Goal: Task Accomplishment & Management: Use online tool/utility

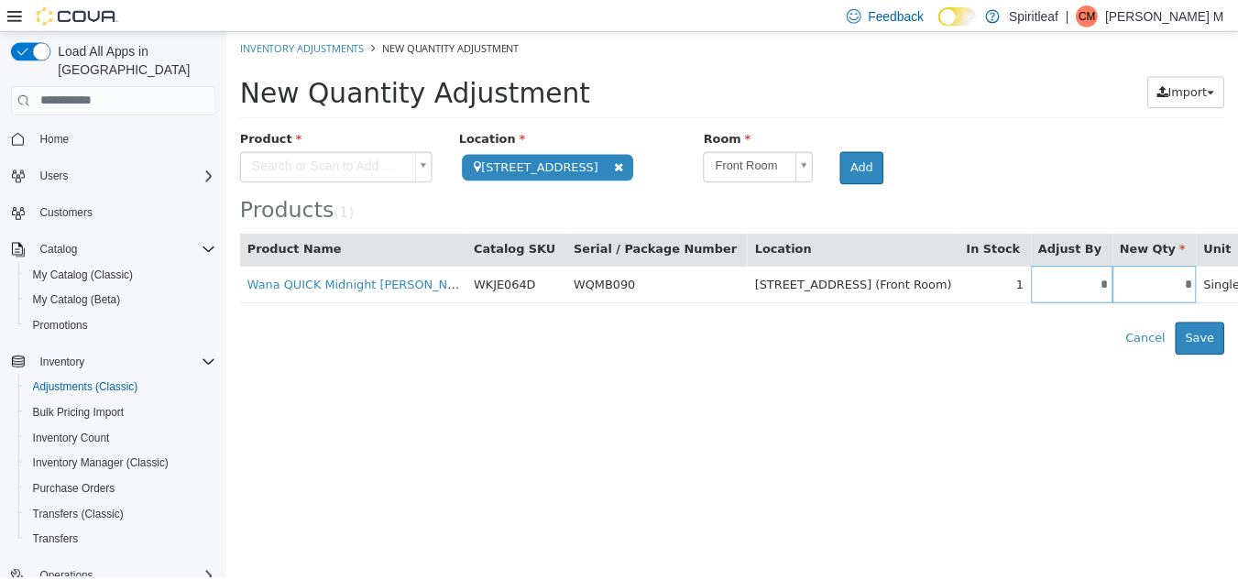
scroll to position [184, 0]
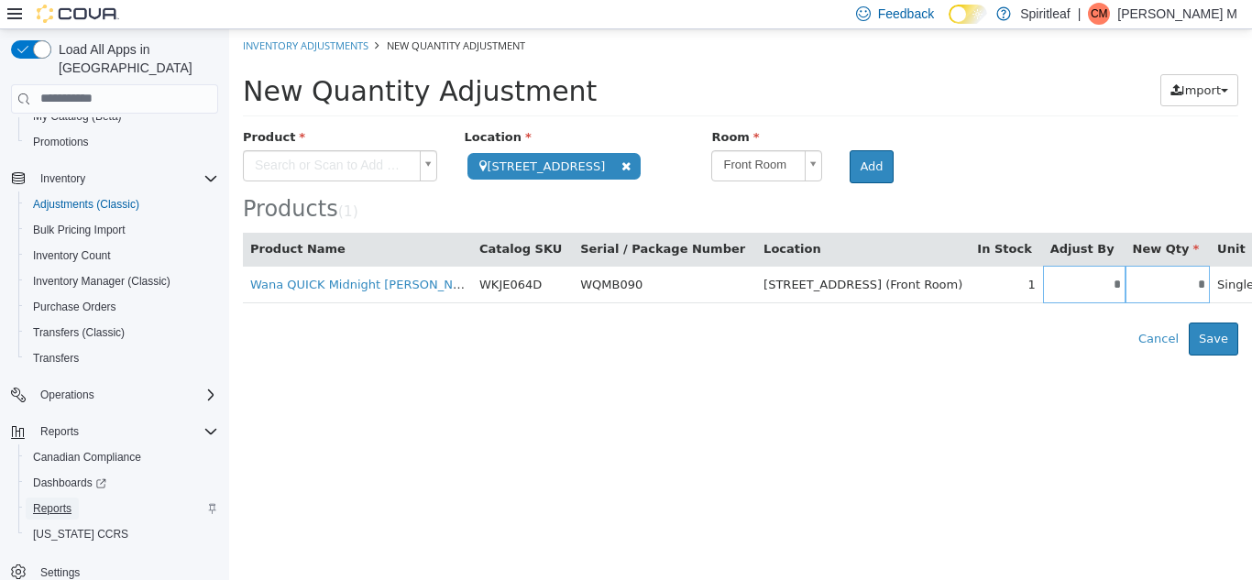
click at [67, 501] on span "Reports" at bounding box center [52, 508] width 38 height 15
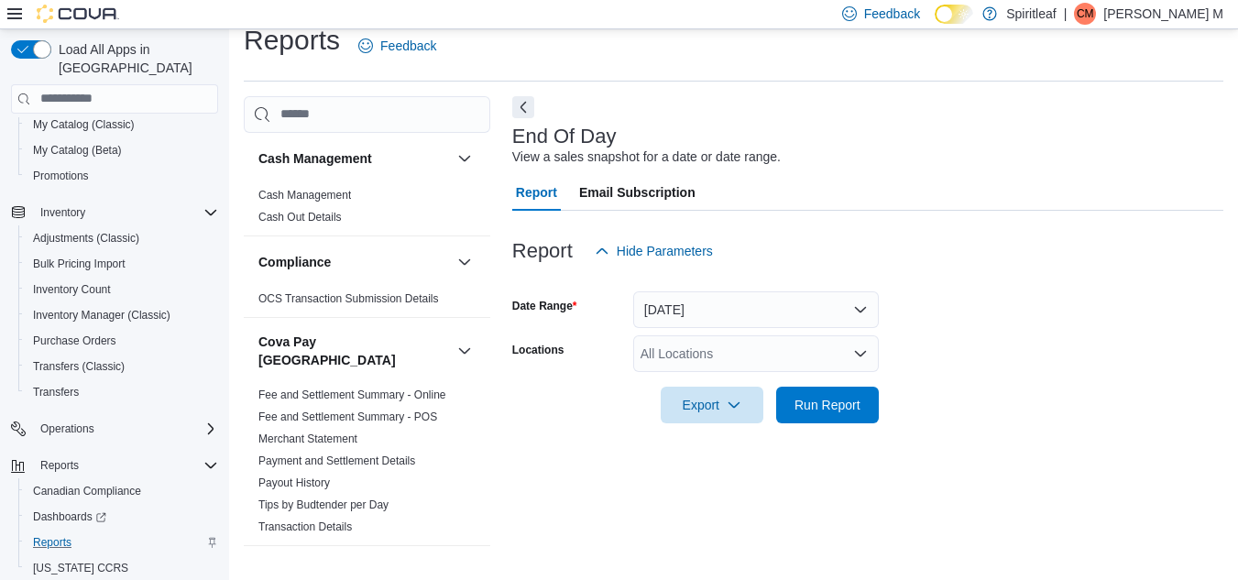
scroll to position [24, 0]
click at [692, 345] on div "All Locations" at bounding box center [756, 352] width 246 height 37
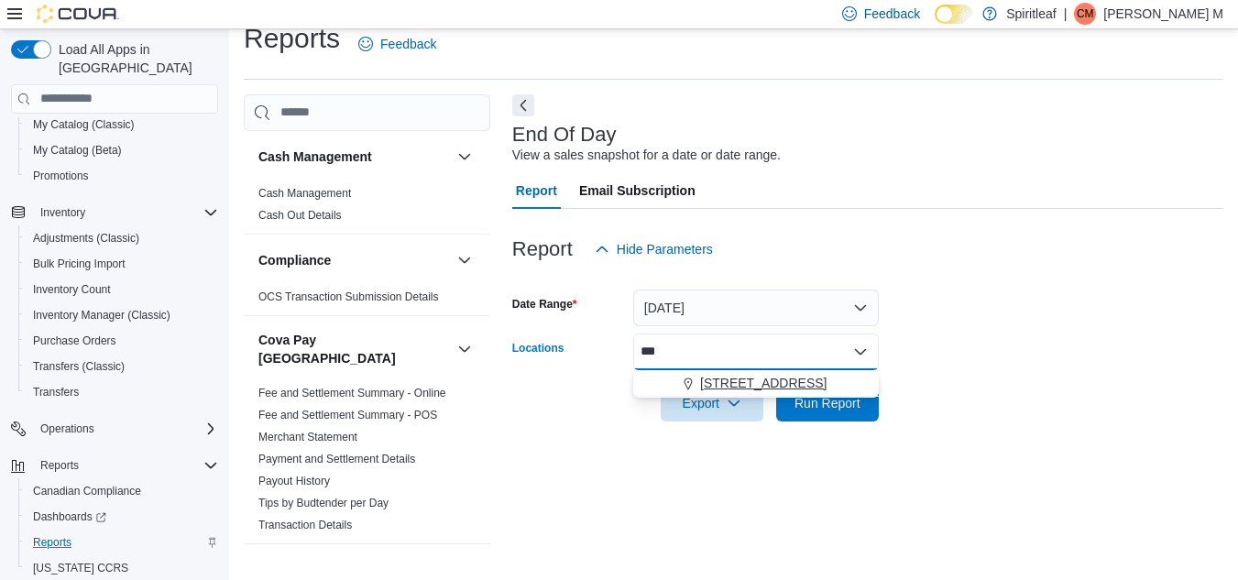
type input "***"
click at [720, 382] on span "[STREET_ADDRESS]" at bounding box center [763, 383] width 126 height 18
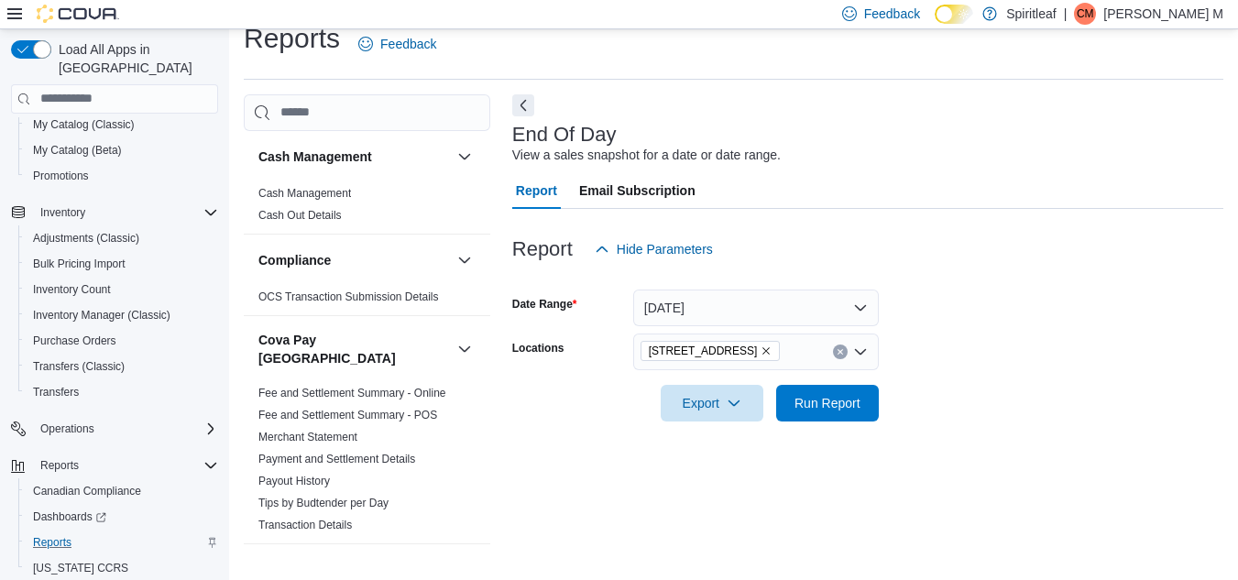
click at [1002, 391] on form "Date Range [DATE] Locations [STREET_ADDRESS] Export Run Report" at bounding box center [867, 345] width 711 height 154
click at [829, 391] on span "Run Report" at bounding box center [827, 402] width 81 height 37
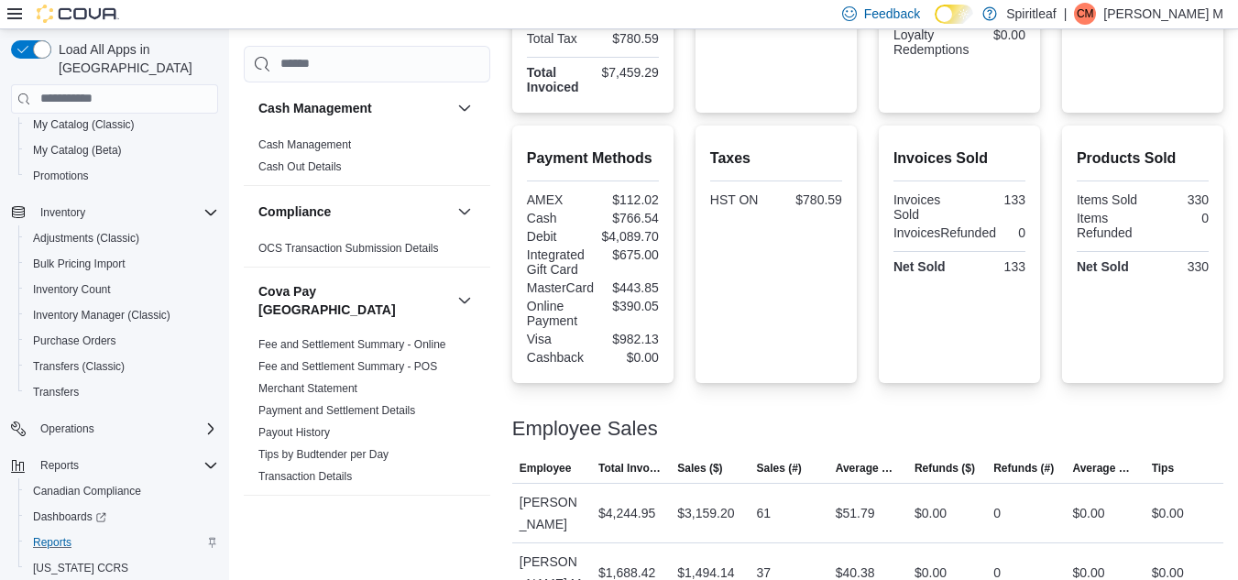
scroll to position [571, 0]
